Goal: Task Accomplishment & Management: Use online tool/utility

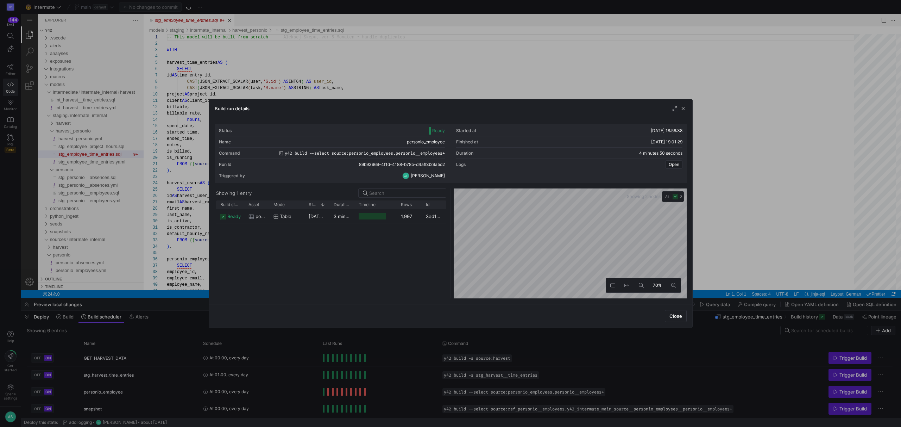
scroll to position [63, 0]
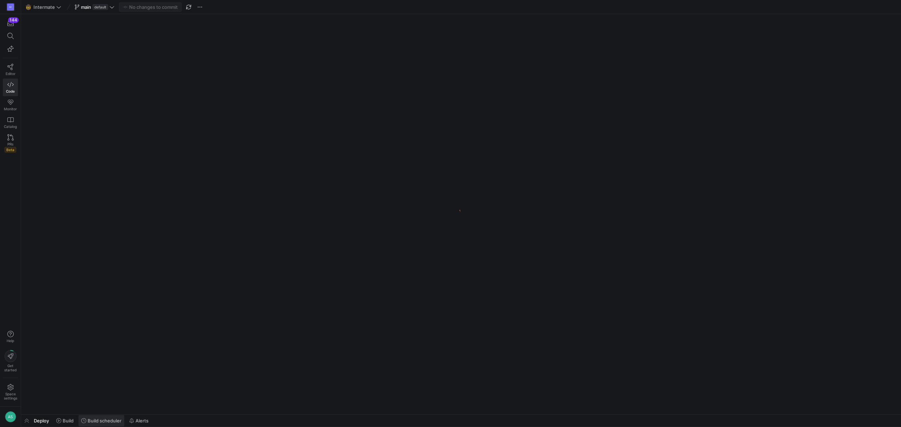
click at [100, 418] on span "Build scheduler" at bounding box center [105, 421] width 34 height 6
